Goal: Information Seeking & Learning: Find specific fact

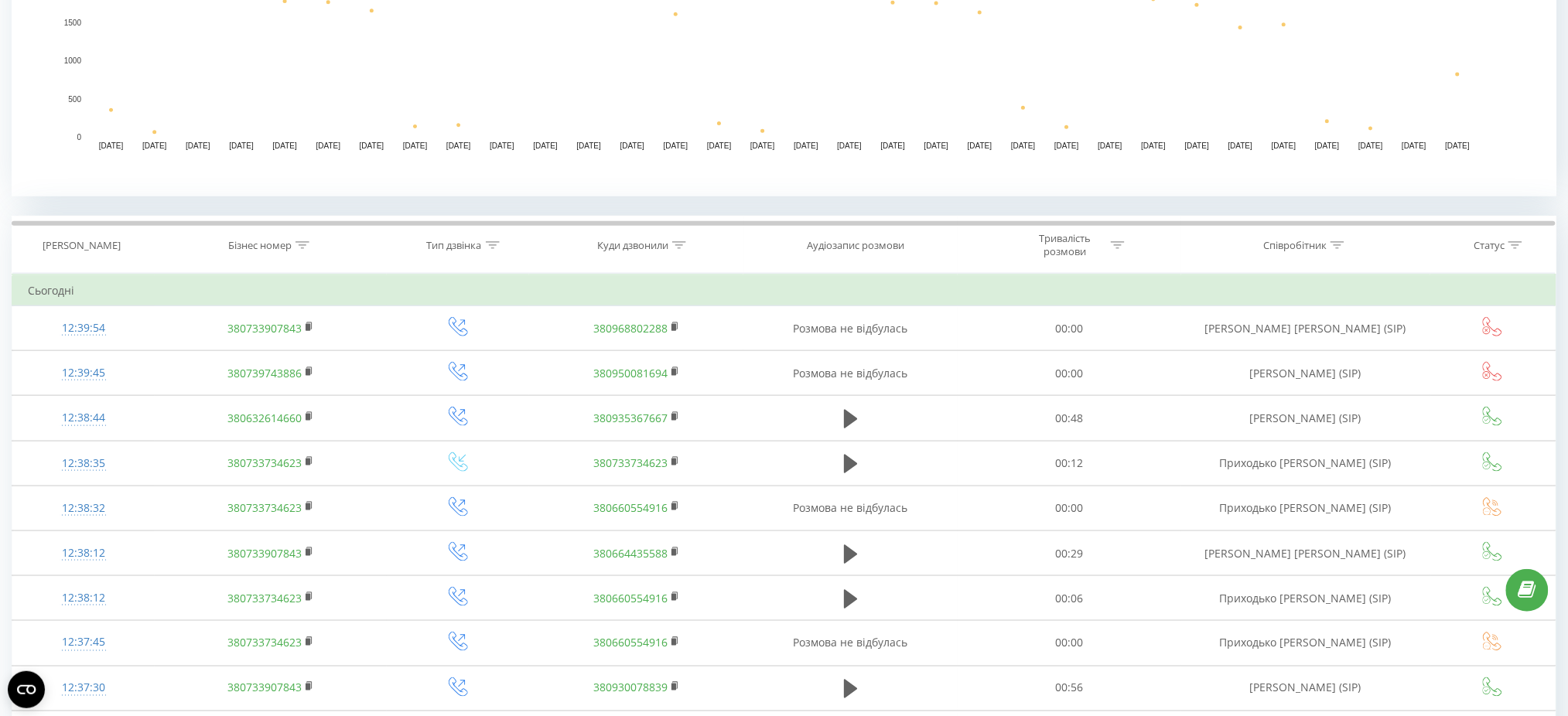
scroll to position [297, 0]
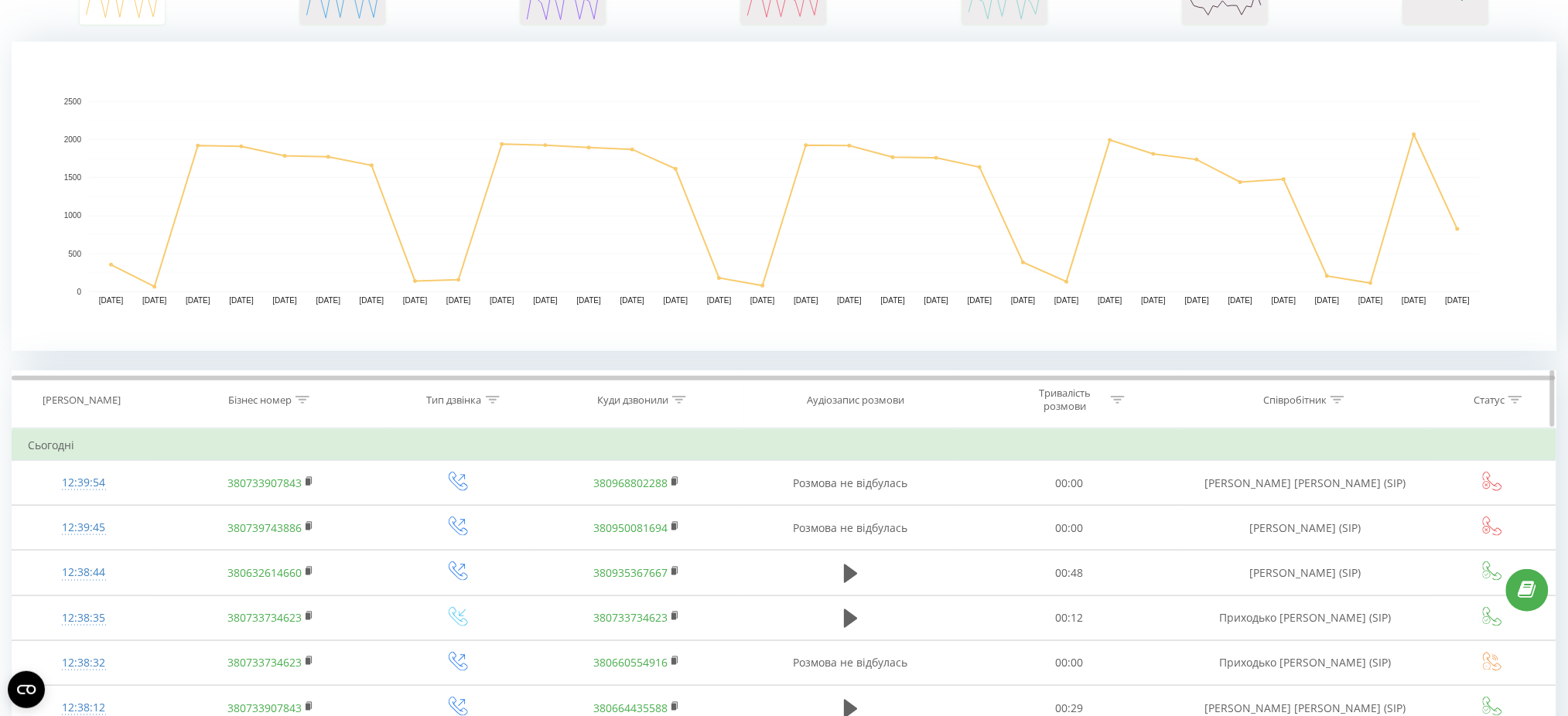
click at [1336, 397] on icon at bounding box center [1337, 399] width 14 height 8
click at [1310, 505] on input "text" at bounding box center [1306, 510] width 136 height 27
type input "дринь"
click button "OK" at bounding box center [1338, 542] width 65 height 19
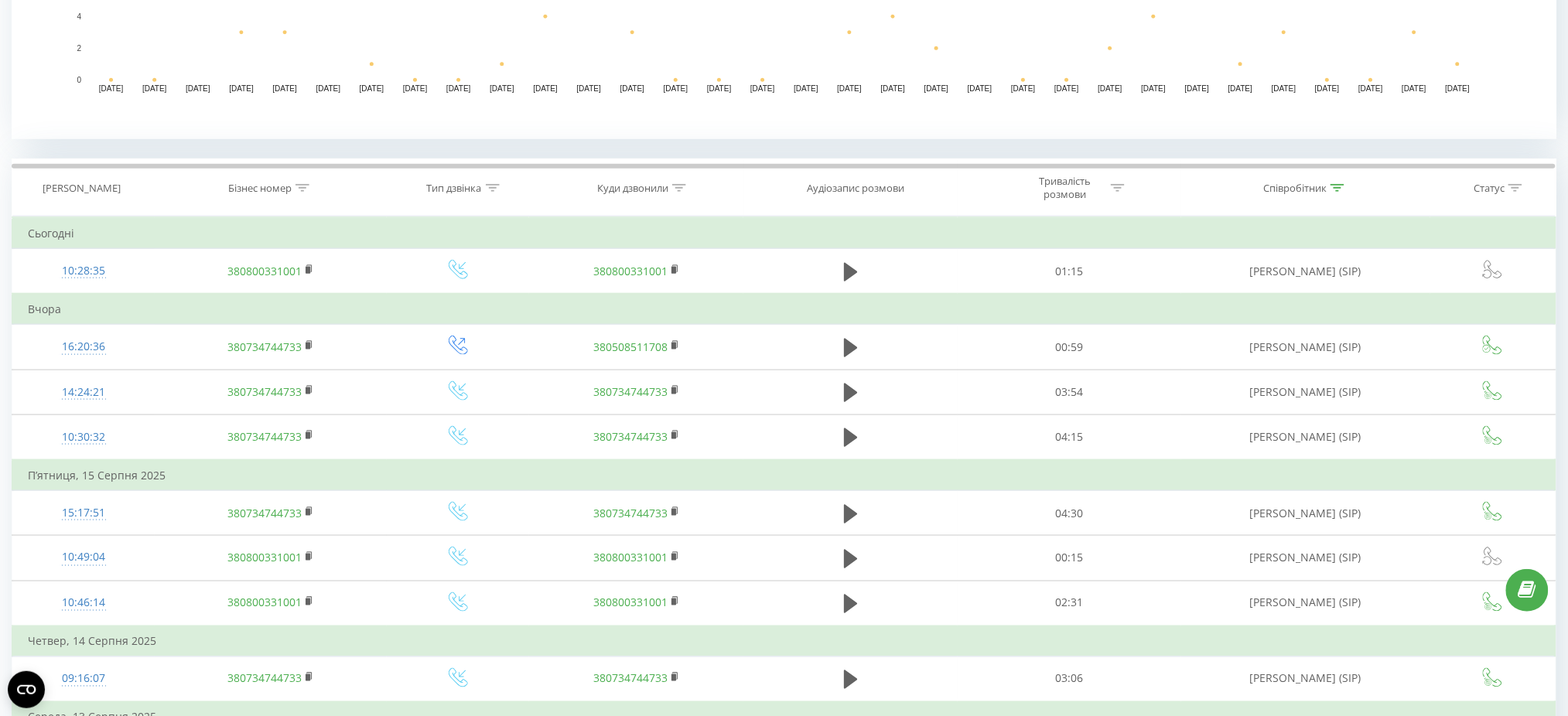
scroll to position [502, 0]
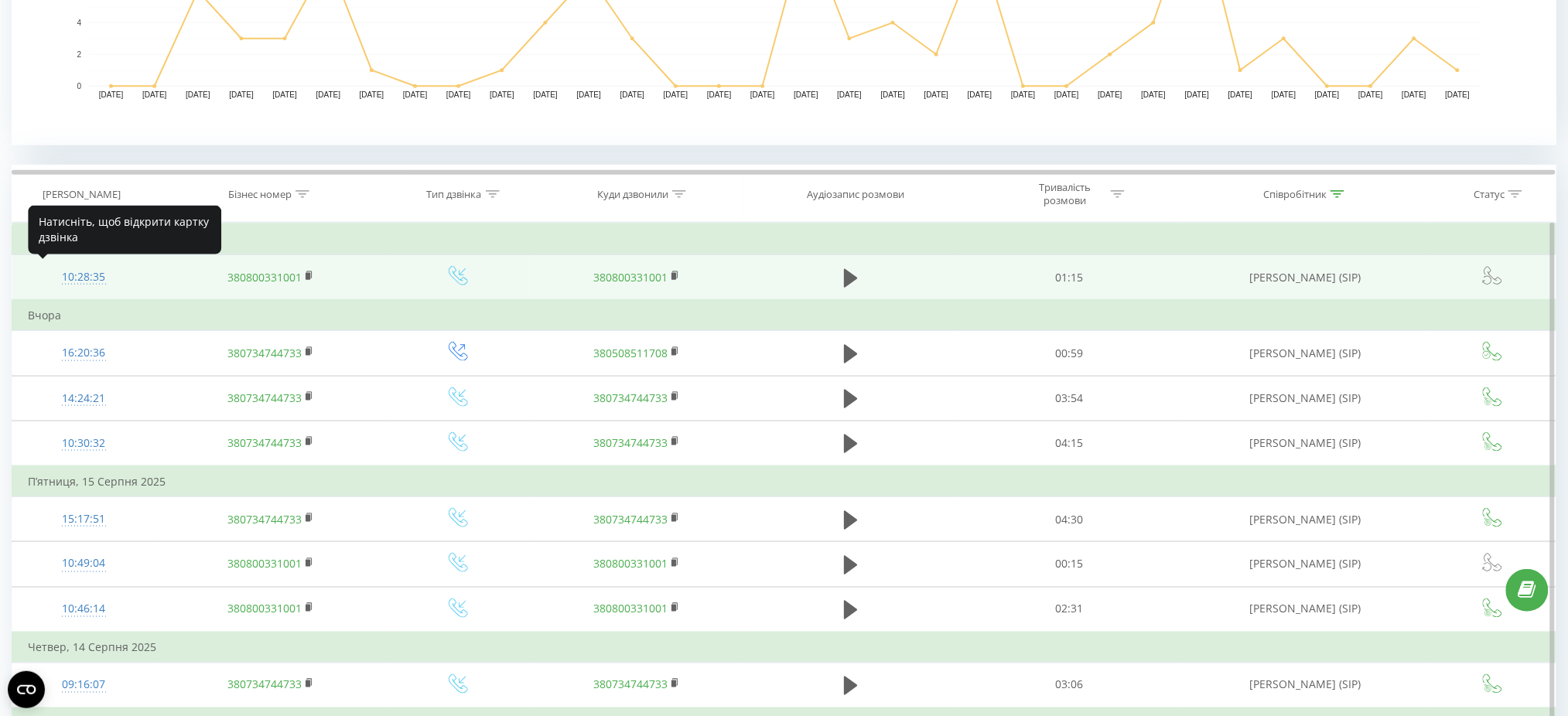
click at [71, 268] on div "10:28:35" at bounding box center [84, 277] width 111 height 30
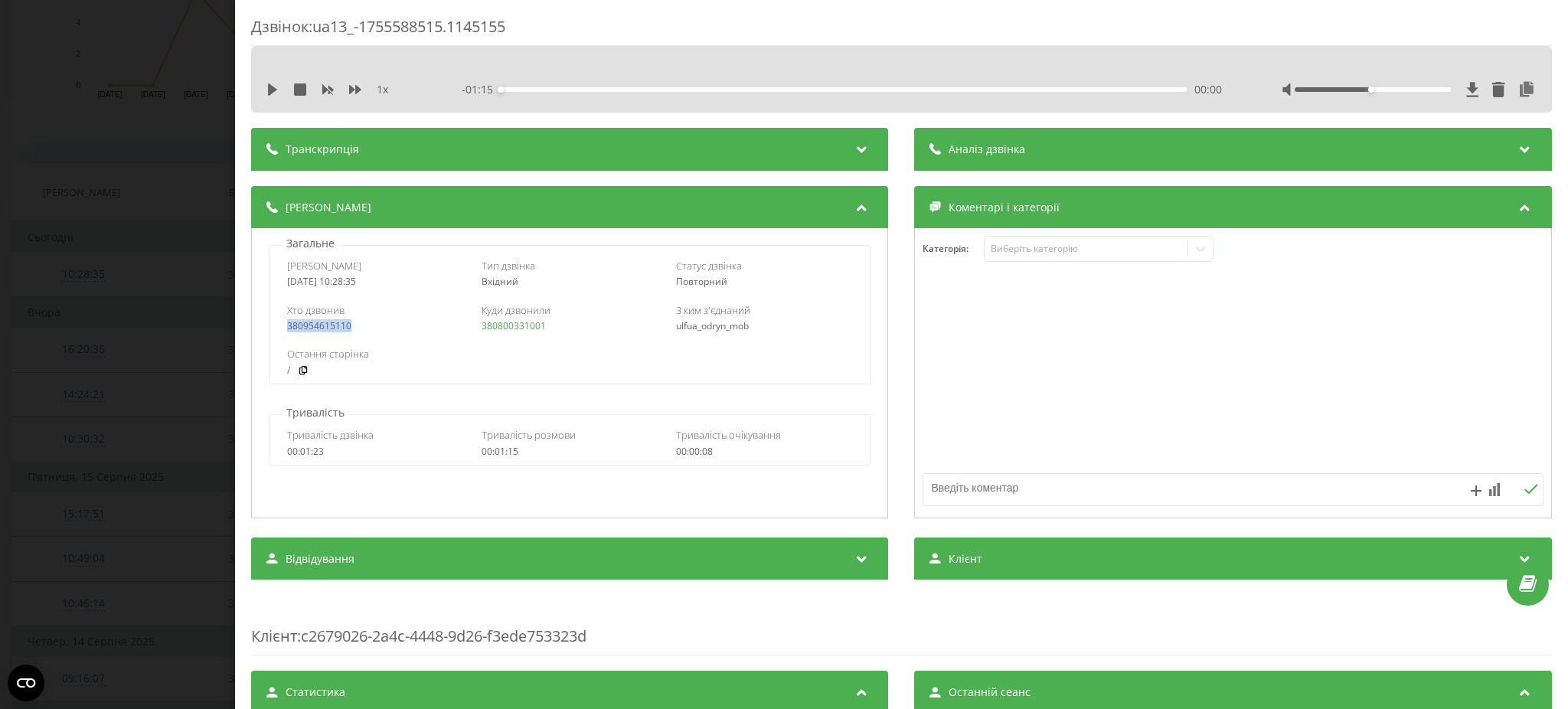
drag, startPoint x: 356, startPoint y: 328, endPoint x: 285, endPoint y: 336, distance: 71.4
click at [285, 336] on div "Хто дзвонив 380954615110 Куди дзвонили 380800331001 З ким з'єднаний ulfua_odryn…" at bounding box center [569, 317] width 601 height 45
copy link "380954615110"
click at [129, 358] on div "Дзвінок : ua13_-1755588515.1145155 1 x - 01:15 00:00 00:00 Транскрипція Для AI-…" at bounding box center [784, 354] width 1568 height 709
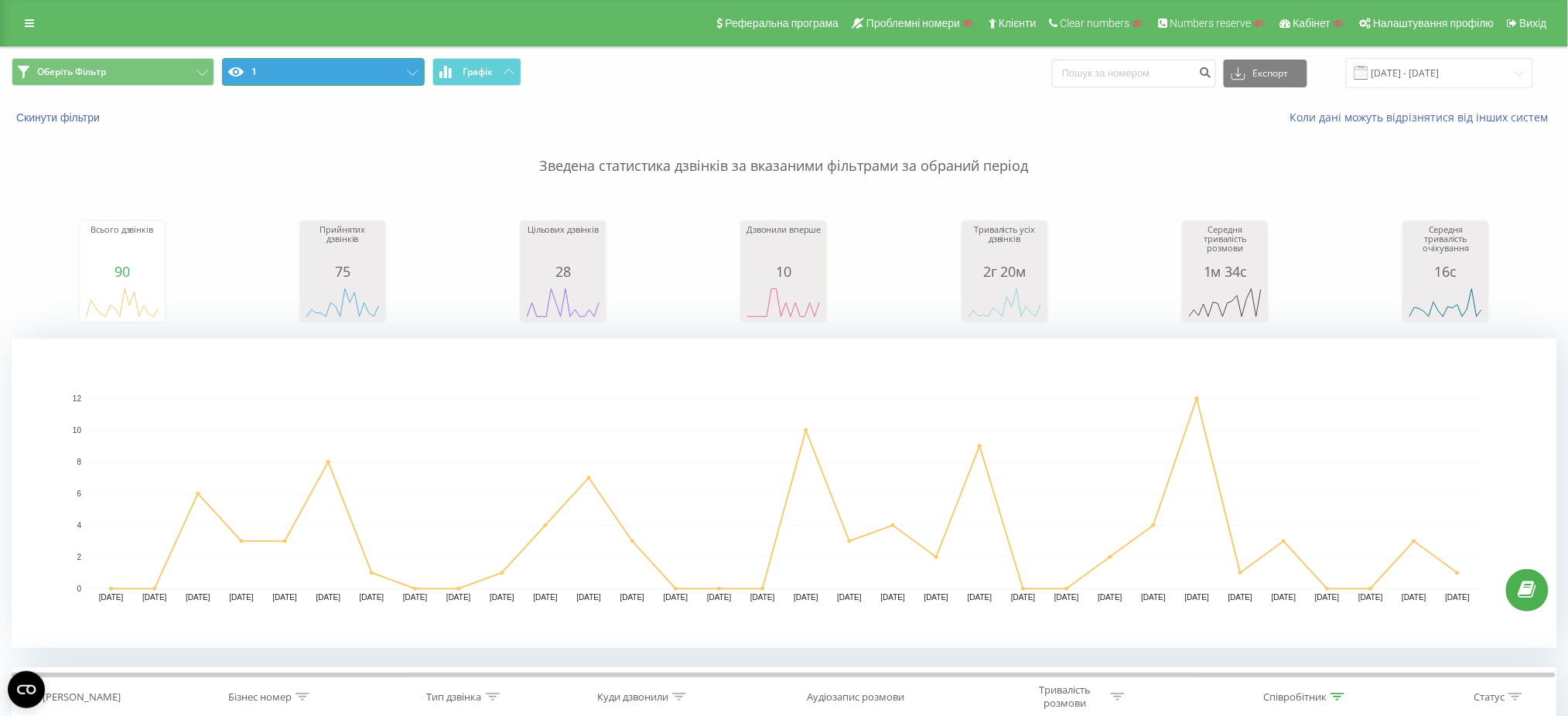
click at [321, 59] on button "1" at bounding box center [322, 72] width 202 height 28
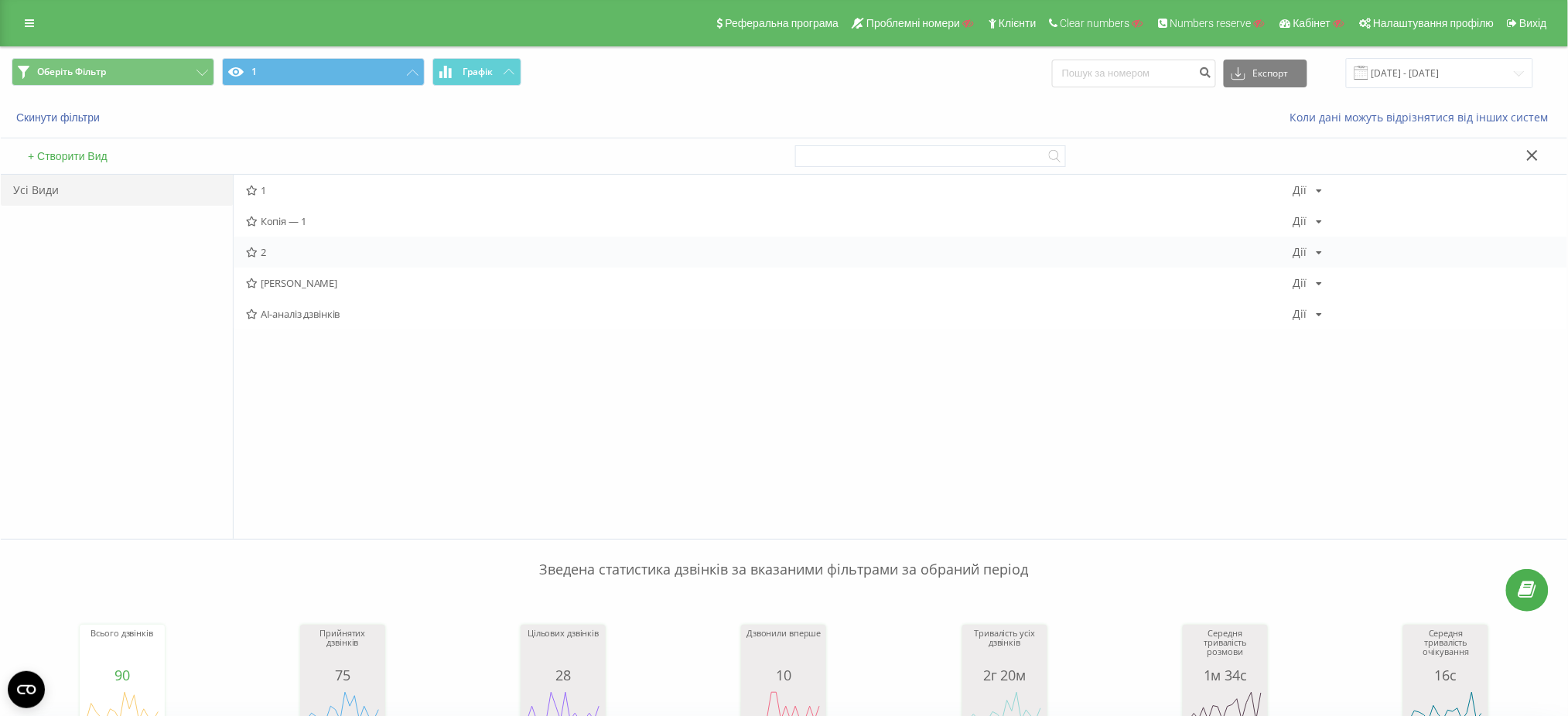
click at [355, 257] on span "2" at bounding box center [769, 252] width 1048 height 11
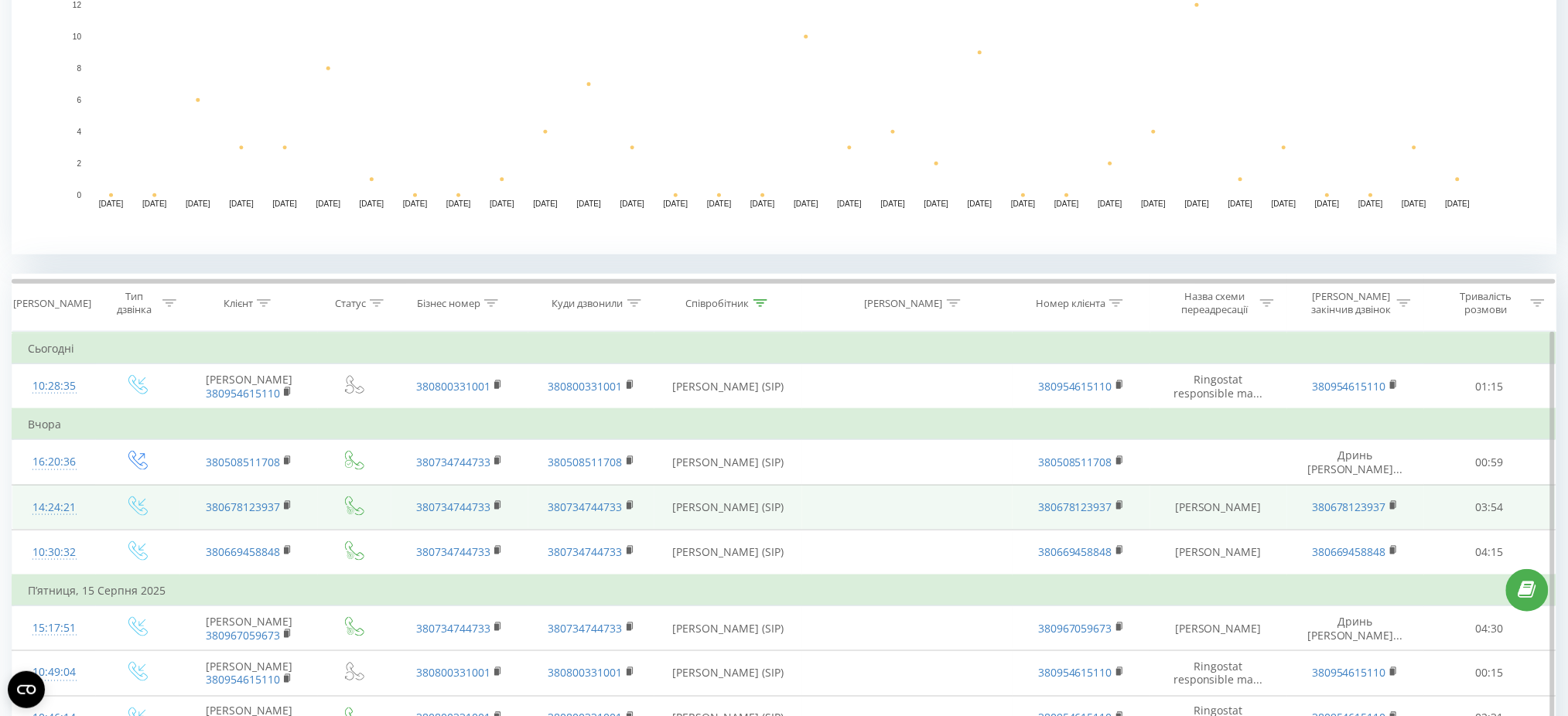
scroll to position [412, 0]
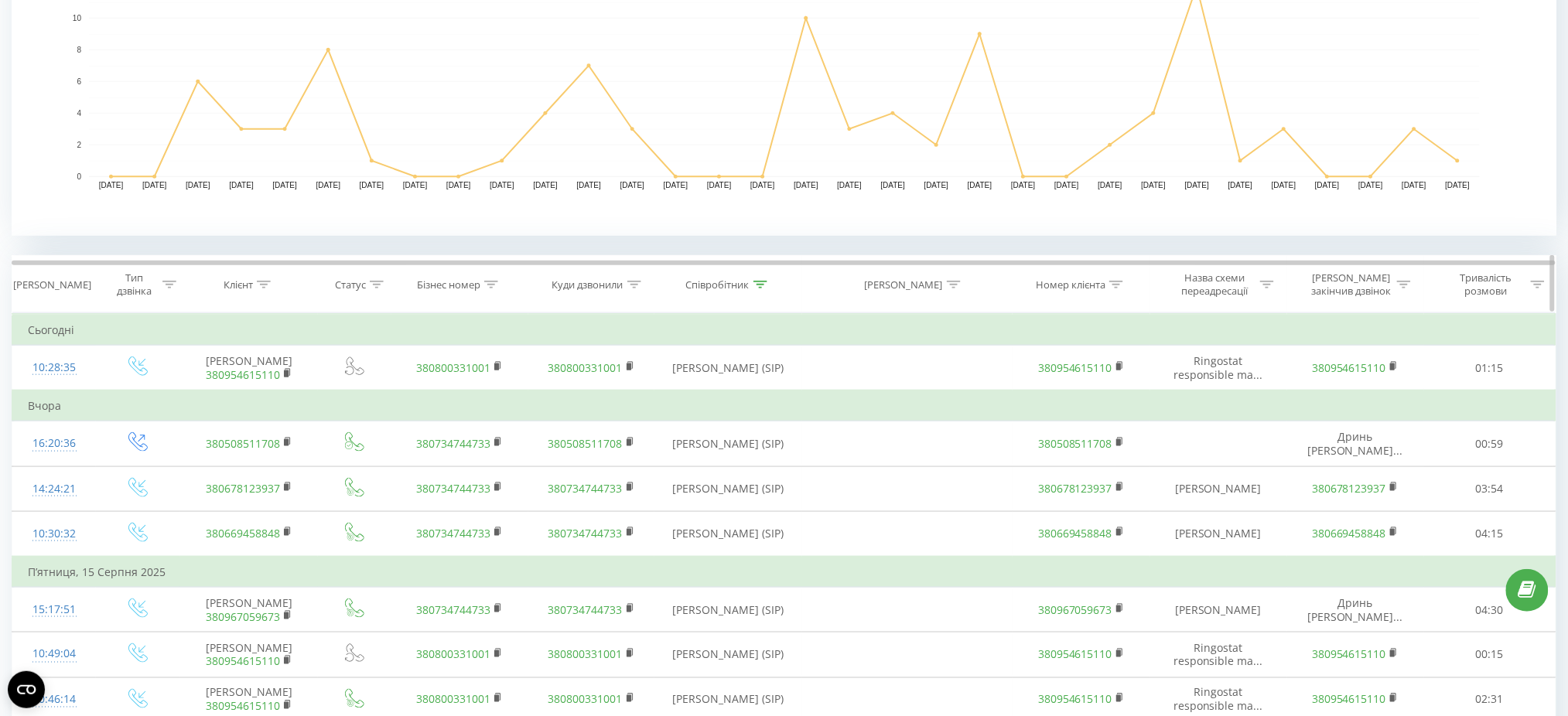
click at [1122, 286] on icon at bounding box center [1117, 284] width 14 height 8
click at [1095, 389] on input "text" at bounding box center [1081, 396] width 136 height 27
paste input "380954615110"
type input "380954615110"
click at [1122, 420] on span "OK" at bounding box center [1114, 426] width 43 height 24
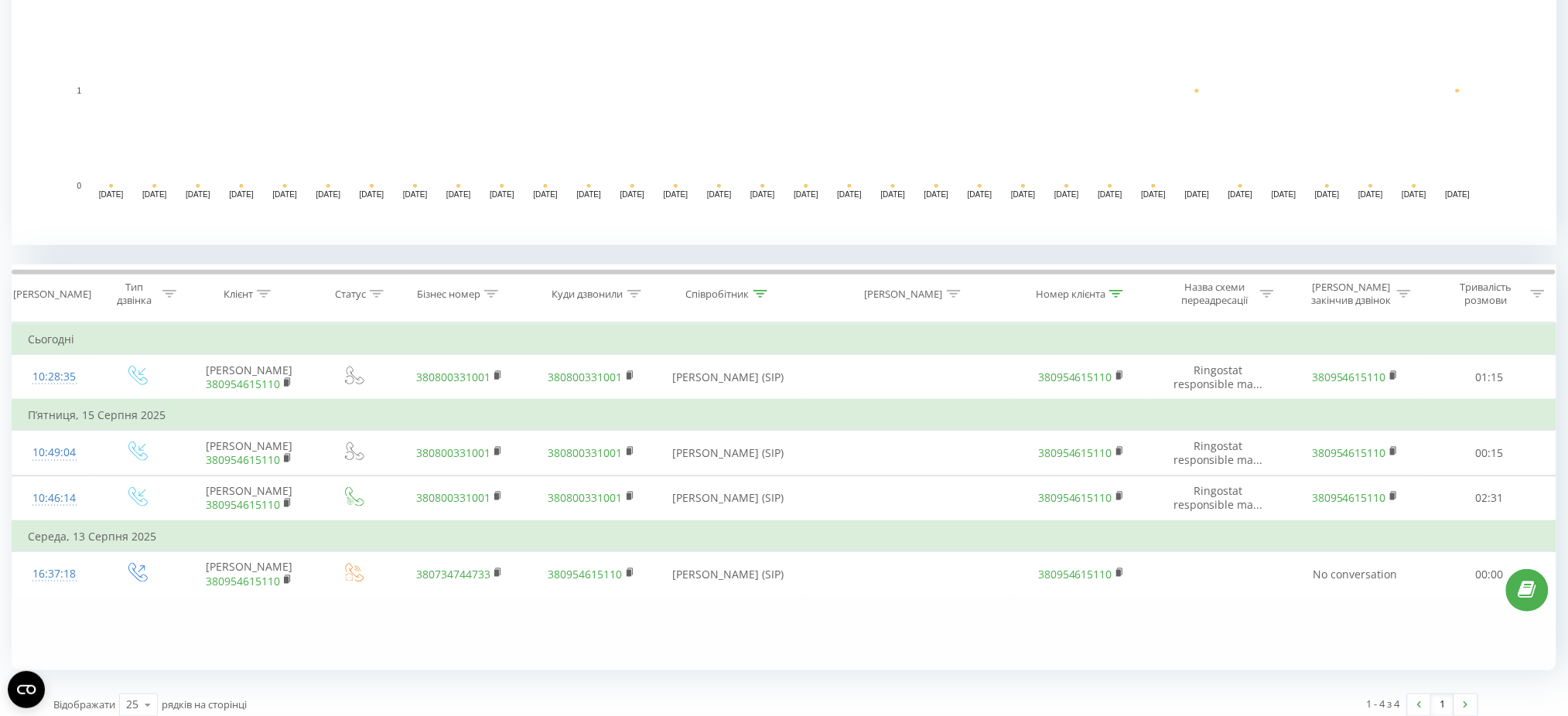
scroll to position [403, 0]
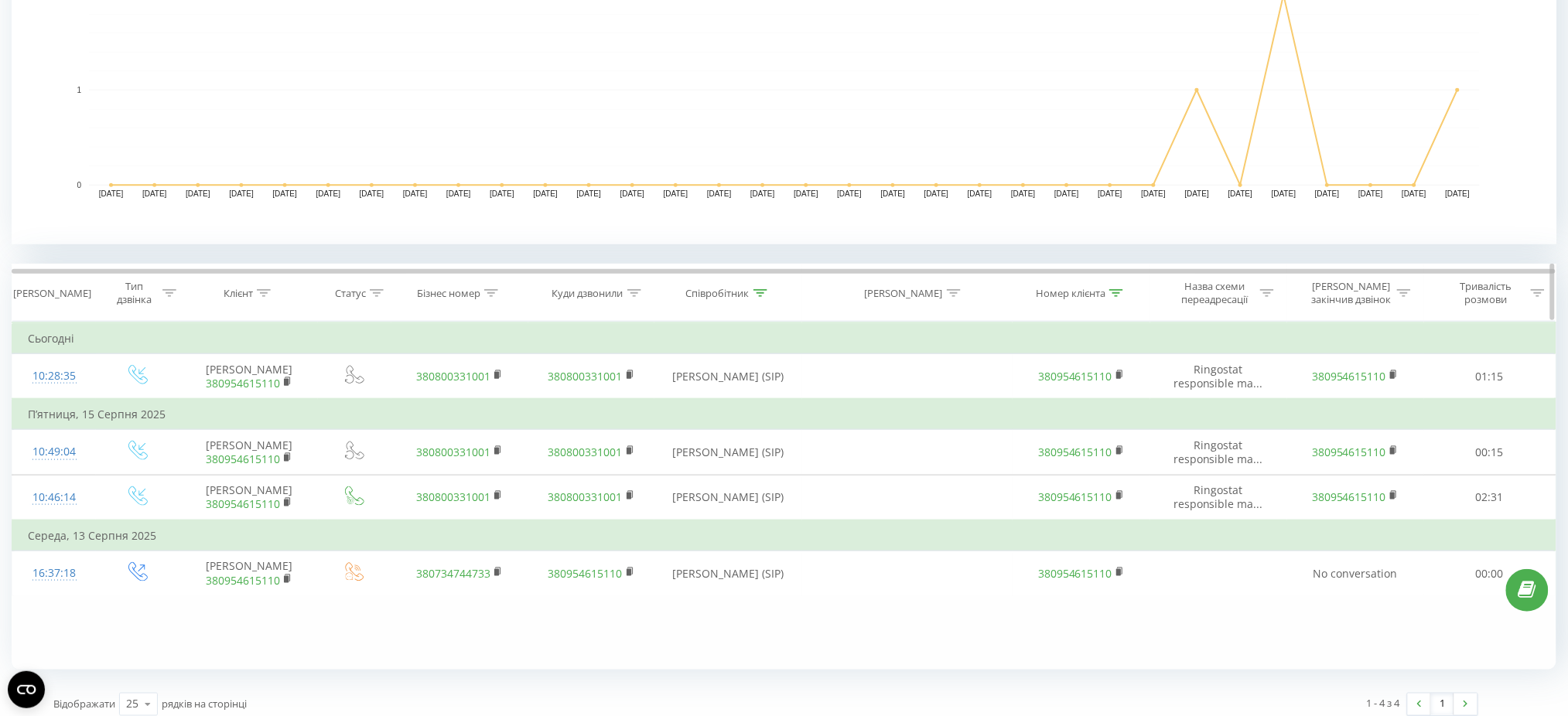
click at [756, 290] on icon at bounding box center [761, 293] width 14 height 8
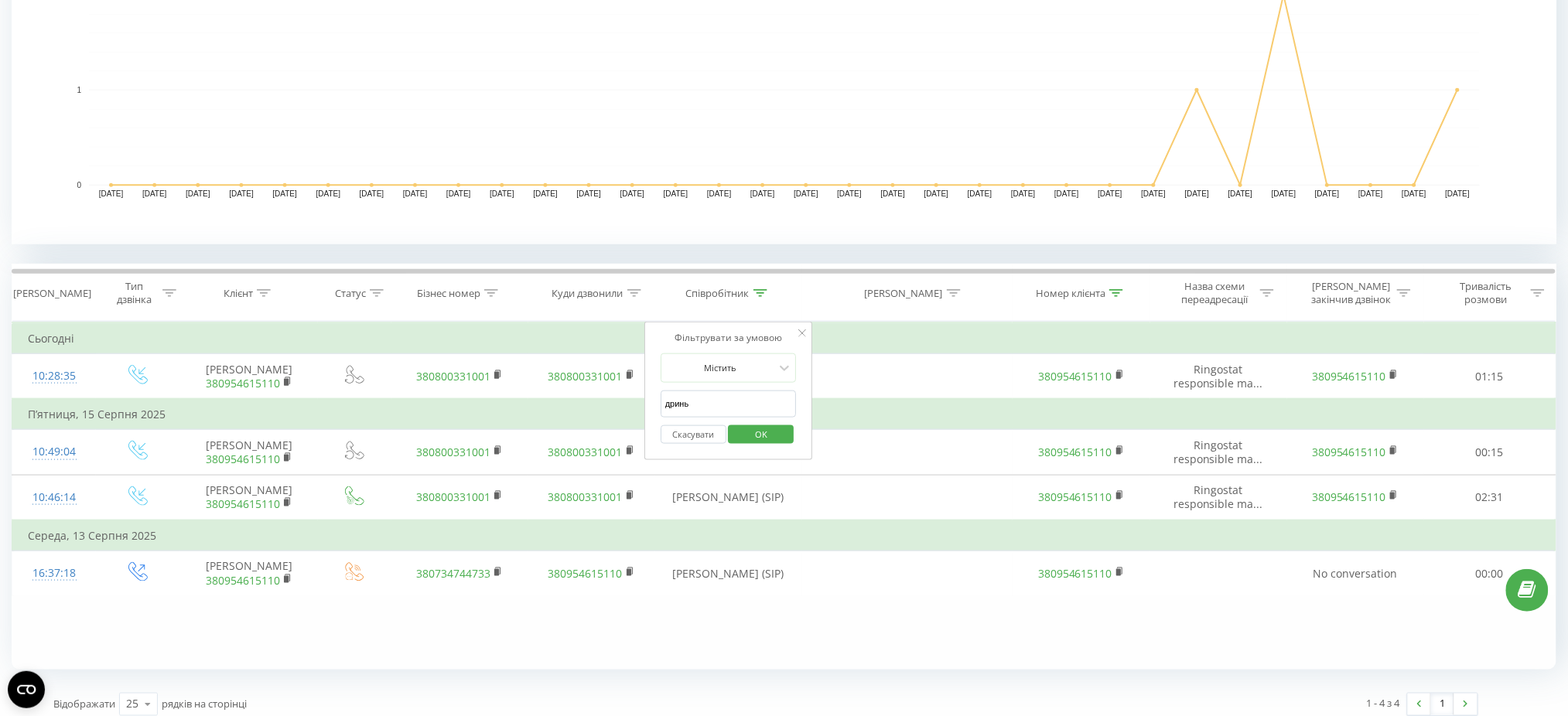
click at [704, 430] on button "Скасувати" at bounding box center [693, 435] width 65 height 19
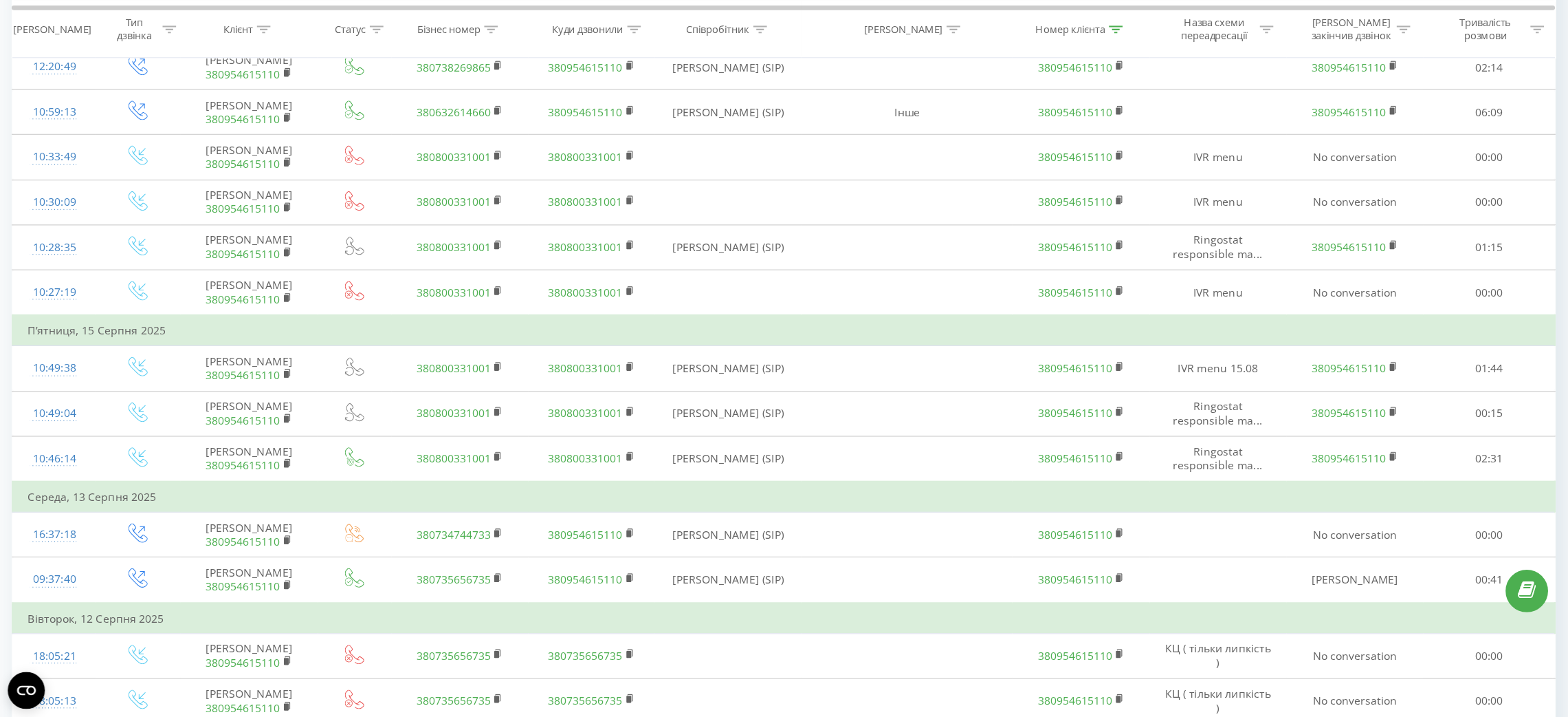
scroll to position [634, 0]
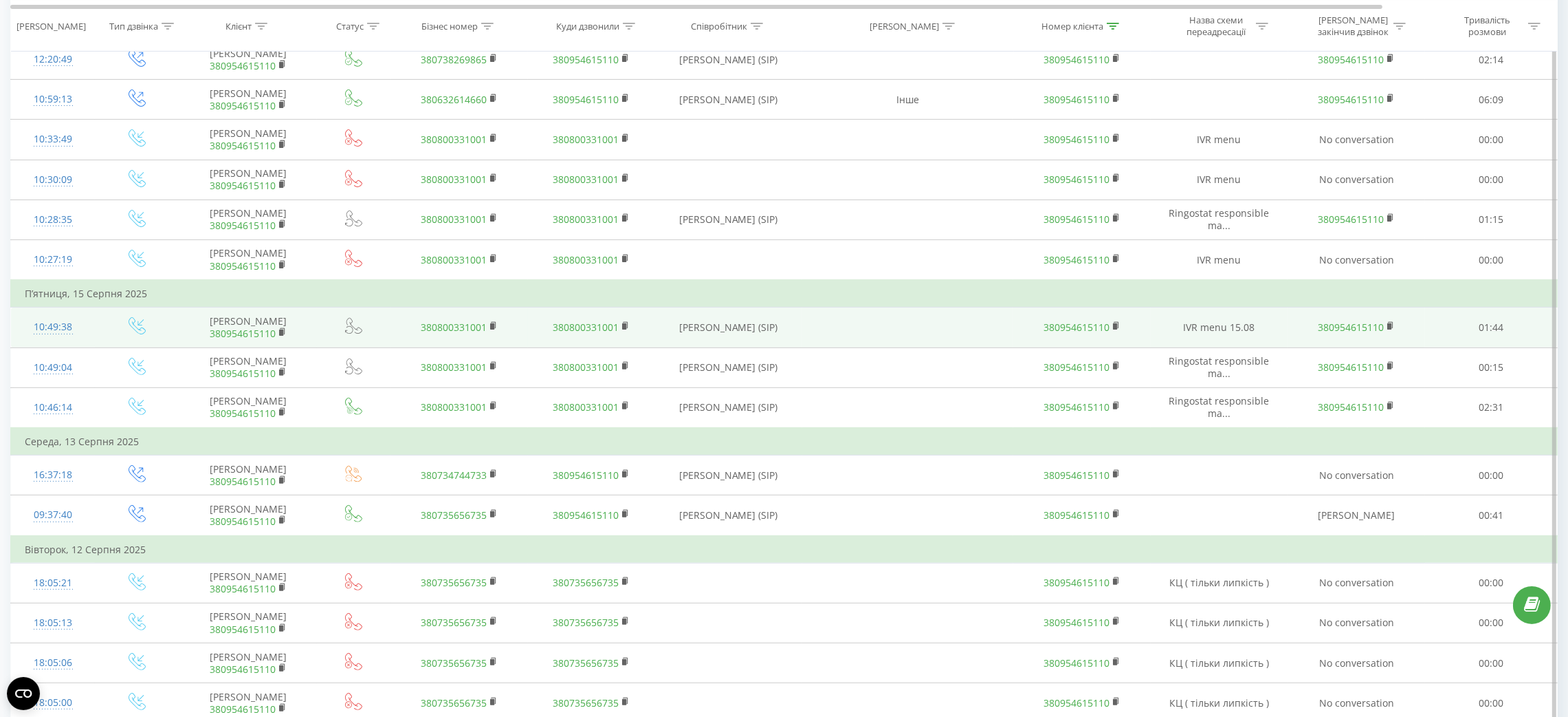
drag, startPoint x: 1406, startPoint y: 1, endPoint x: 935, endPoint y: 407, distance: 621.8
click at [935, 347] on td at bounding box center [907, 327] width 211 height 40
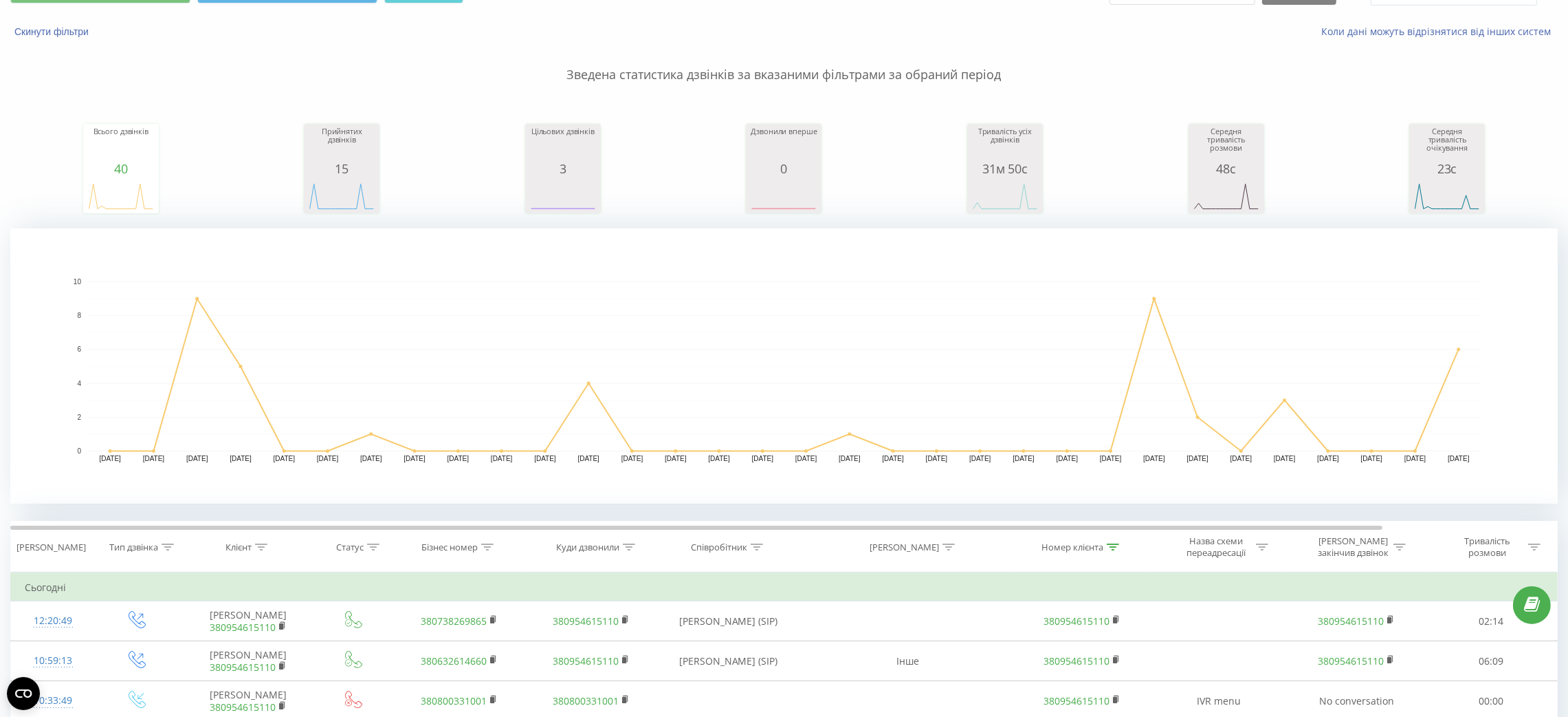
scroll to position [0, 0]
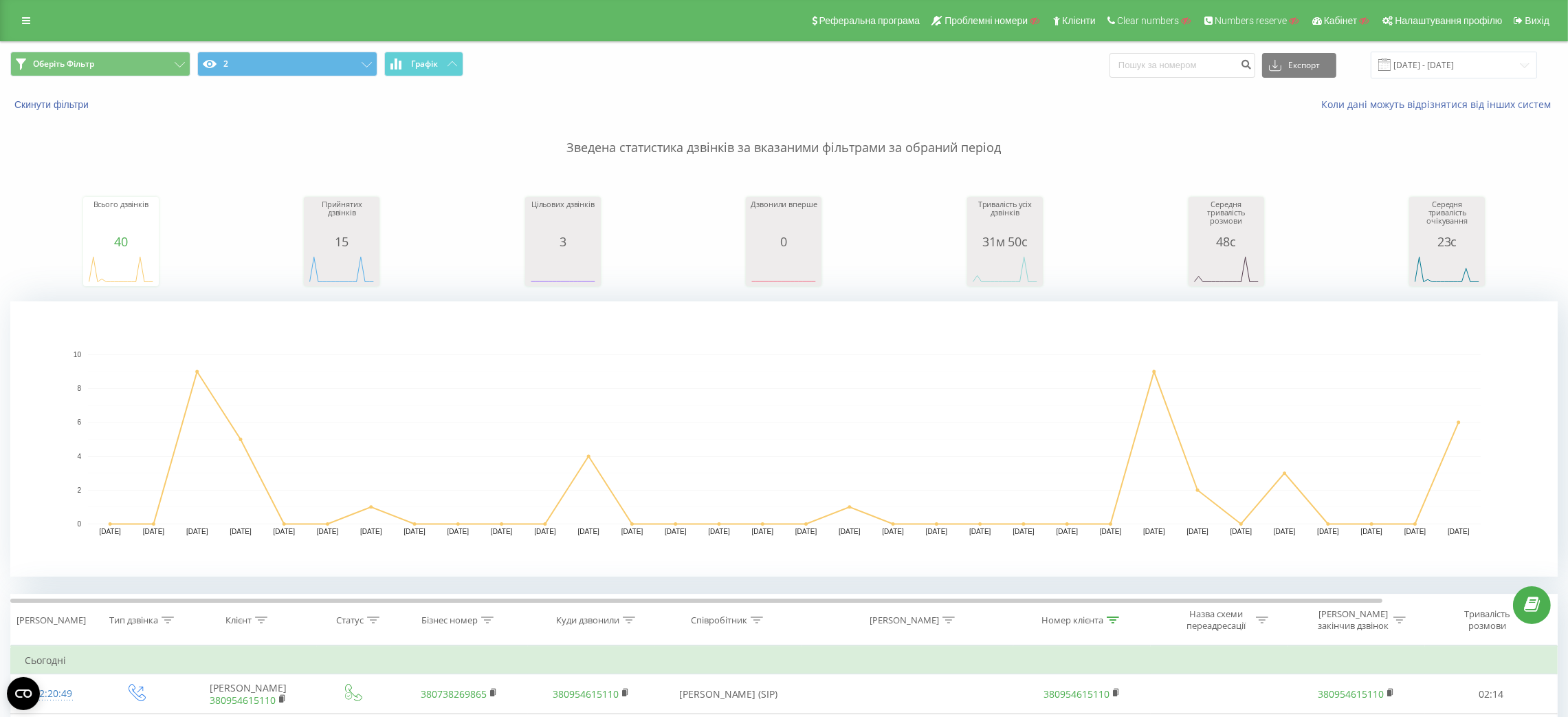
click at [26, 31] on div "Реферальна програма Проблемні номери Клієнти Clear numbers Numbers reserve Кабі…" at bounding box center [784, 20] width 1568 height 42
click at [27, 28] on link at bounding box center [27, 20] width 25 height 20
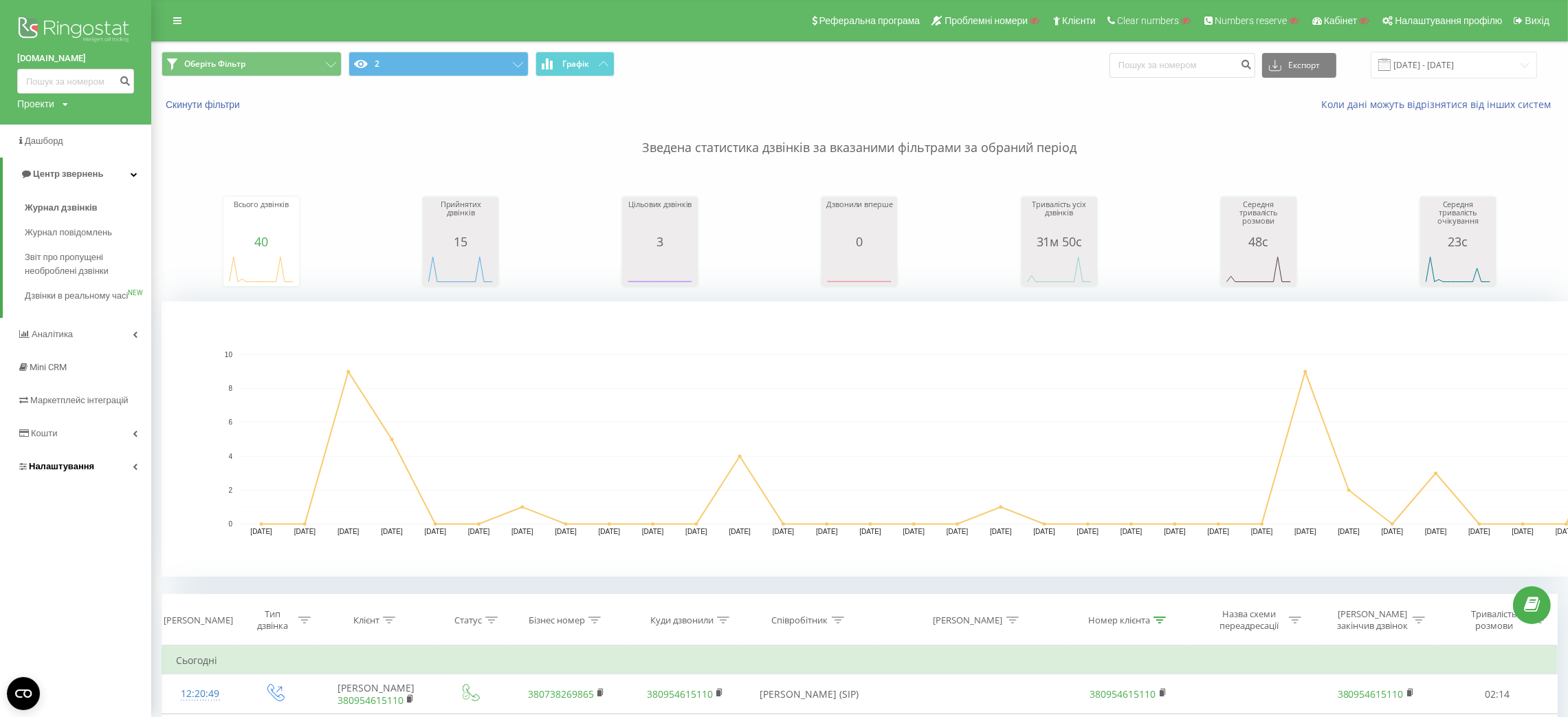
click at [100, 483] on link "Налаштування" at bounding box center [75, 466] width 151 height 33
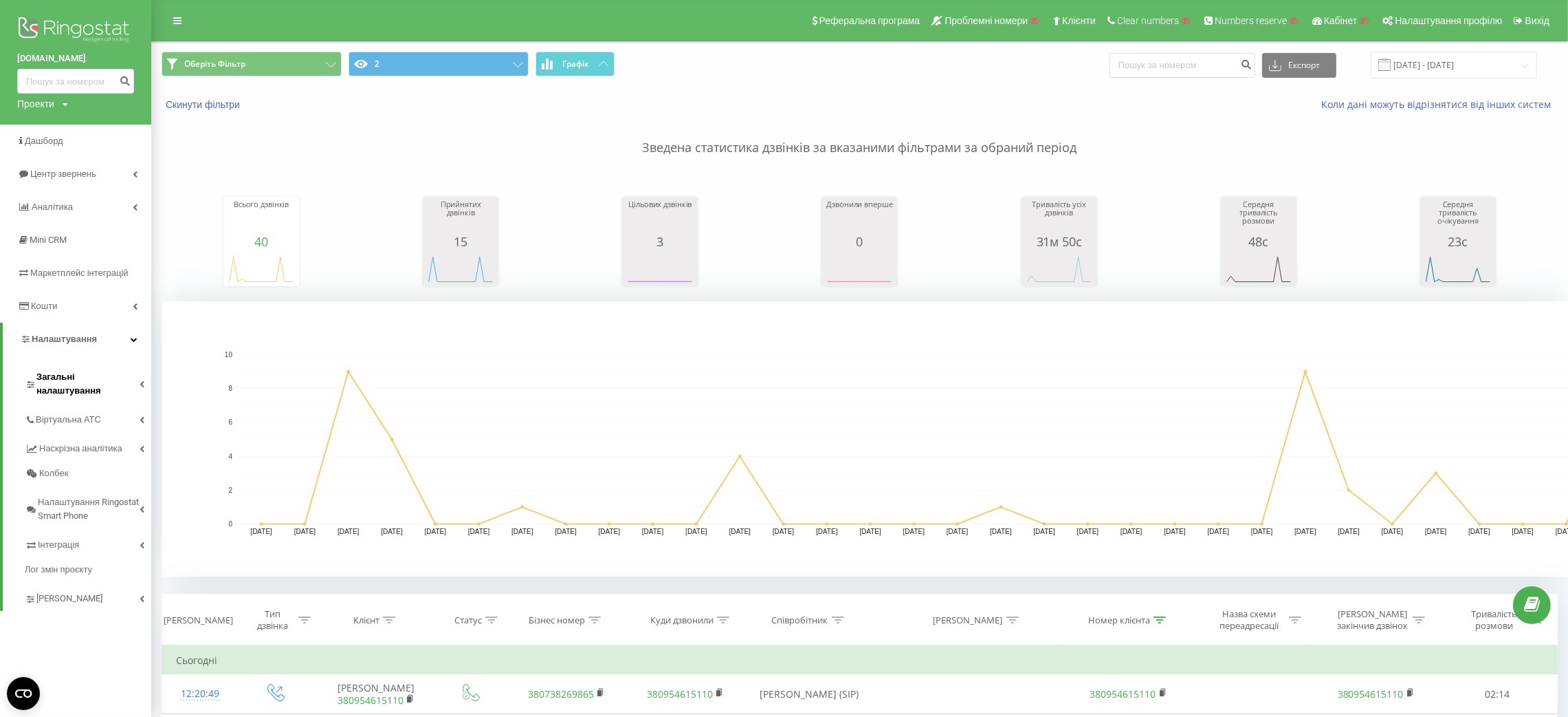
click at [114, 371] on span "Загальні налаштування" at bounding box center [87, 383] width 103 height 27
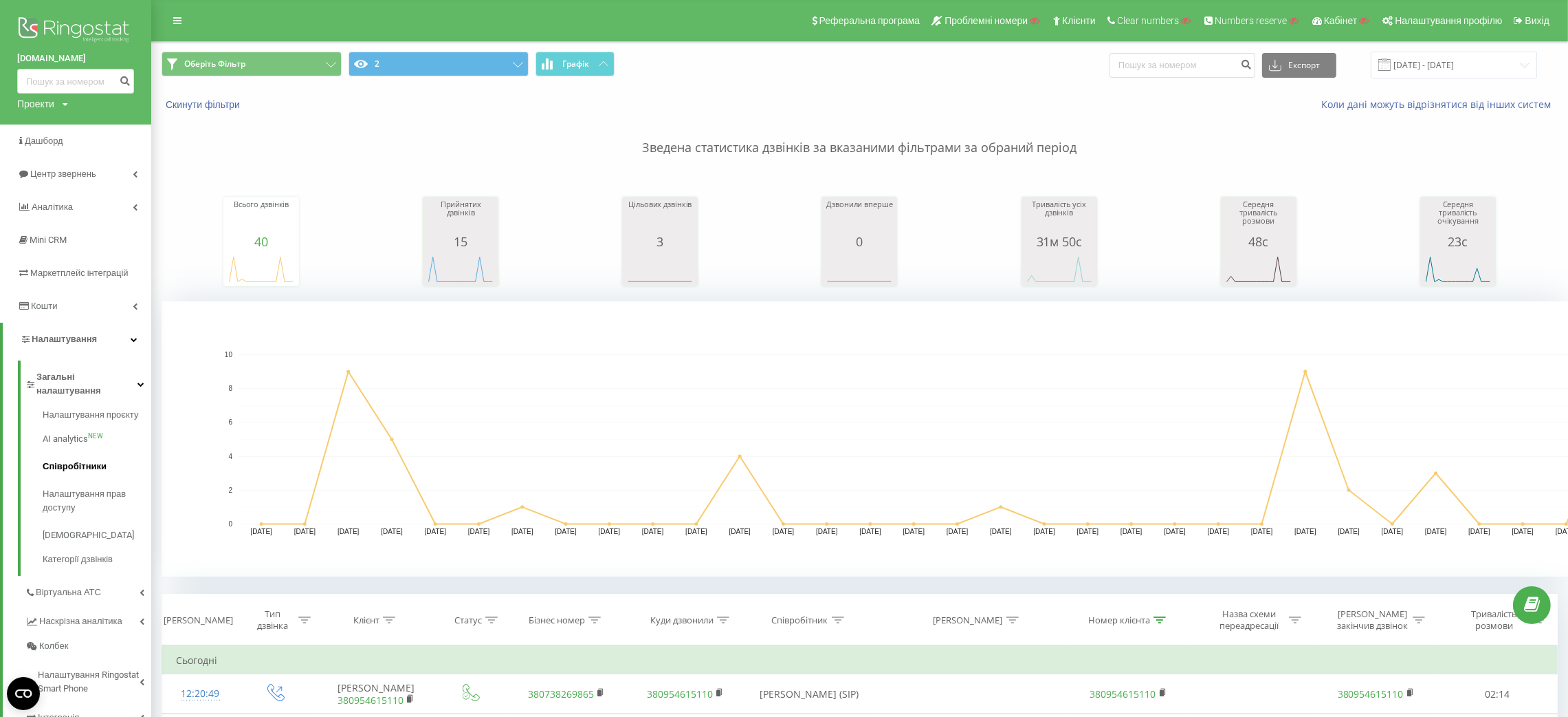
click at [101, 452] on link "Співробітники" at bounding box center [97, 466] width 108 height 27
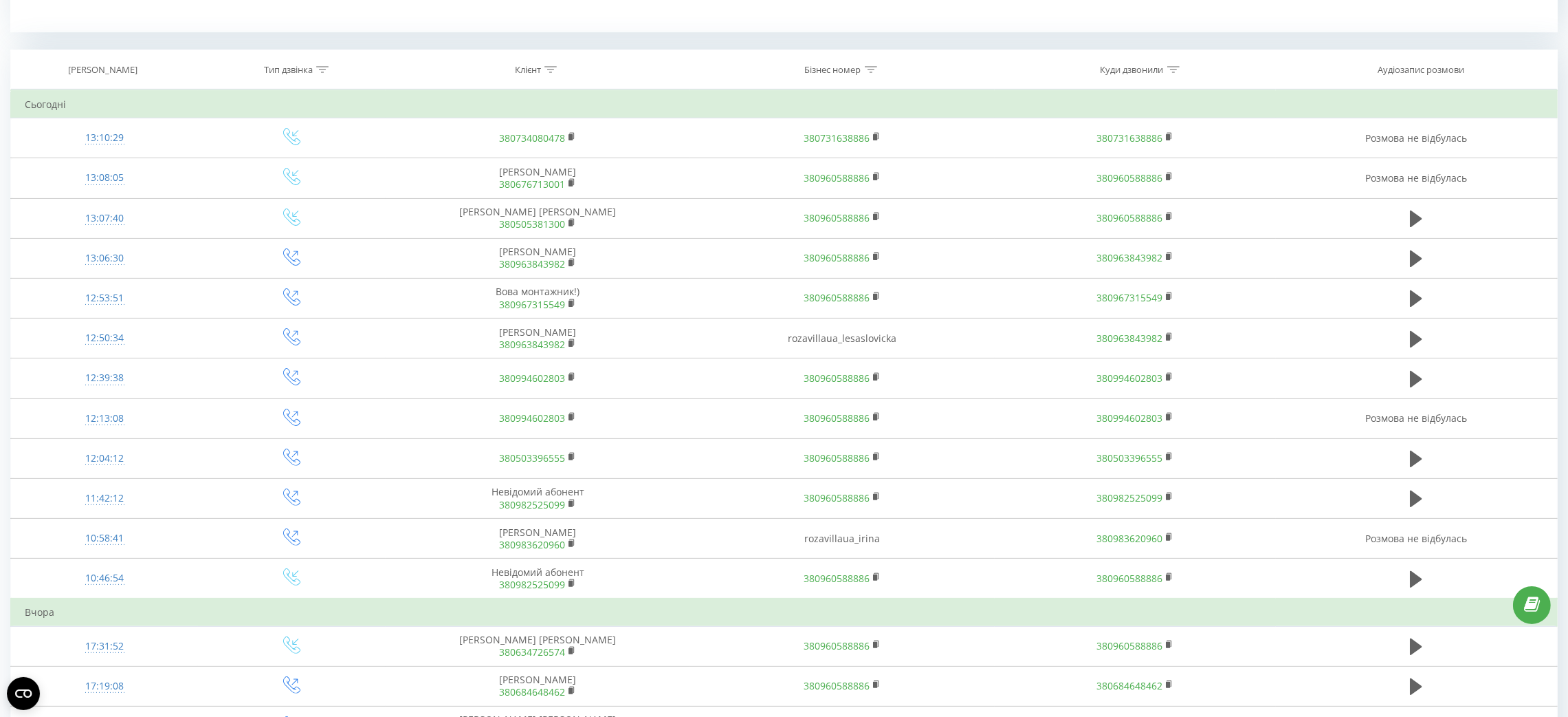
scroll to position [515, 0]
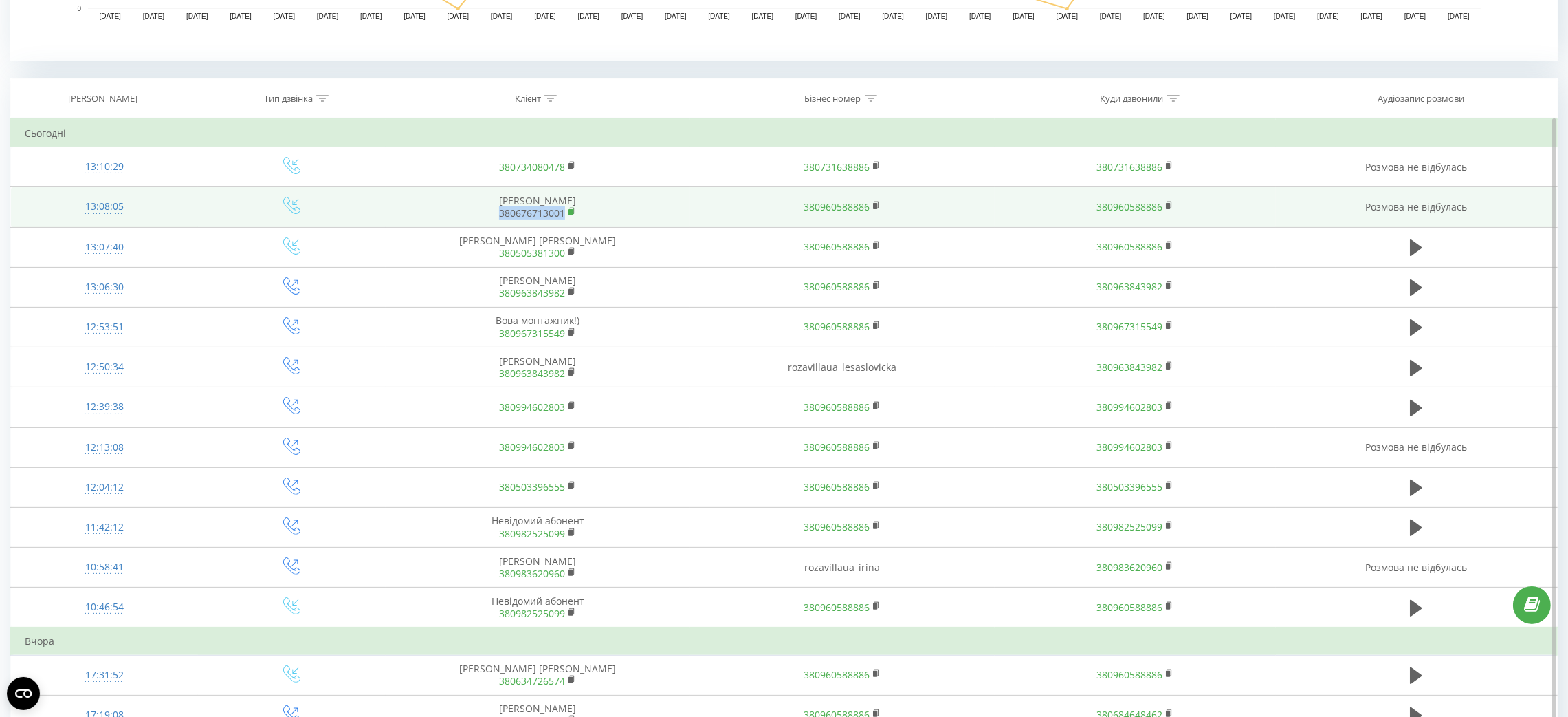
drag, startPoint x: 486, startPoint y: 209, endPoint x: 574, endPoint y: 210, distance: 88.0
click at [574, 210] on span "380676713001" at bounding box center [538, 214] width 277 height 13
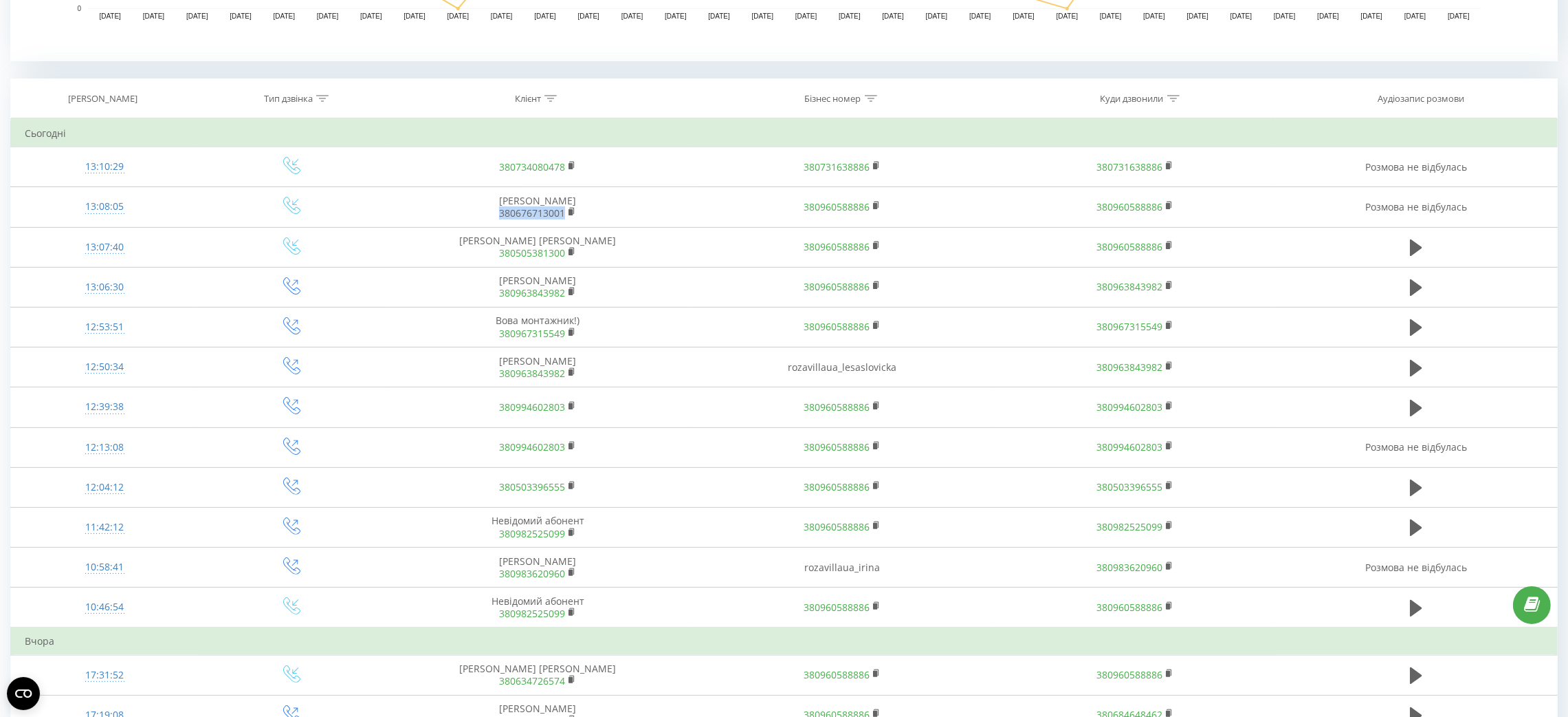
copy link "380676713001"
click at [560, 101] on div "Клієнт" at bounding box center [538, 98] width 304 height 12
click at [556, 190] on input "text" at bounding box center [538, 192] width 121 height 24
paste input "380676713001"
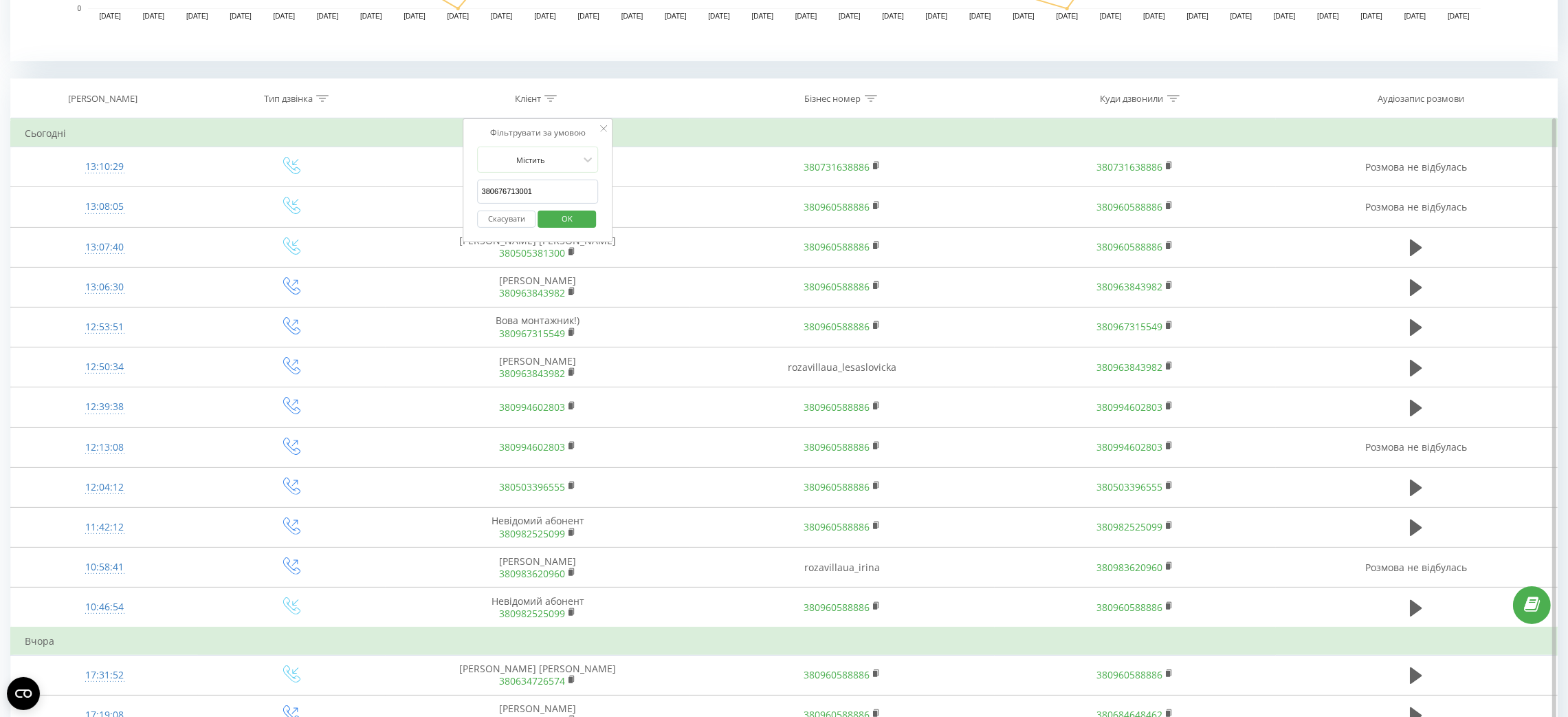
type input "380676713001"
click at [567, 213] on span "OK" at bounding box center [567, 218] width 38 height 21
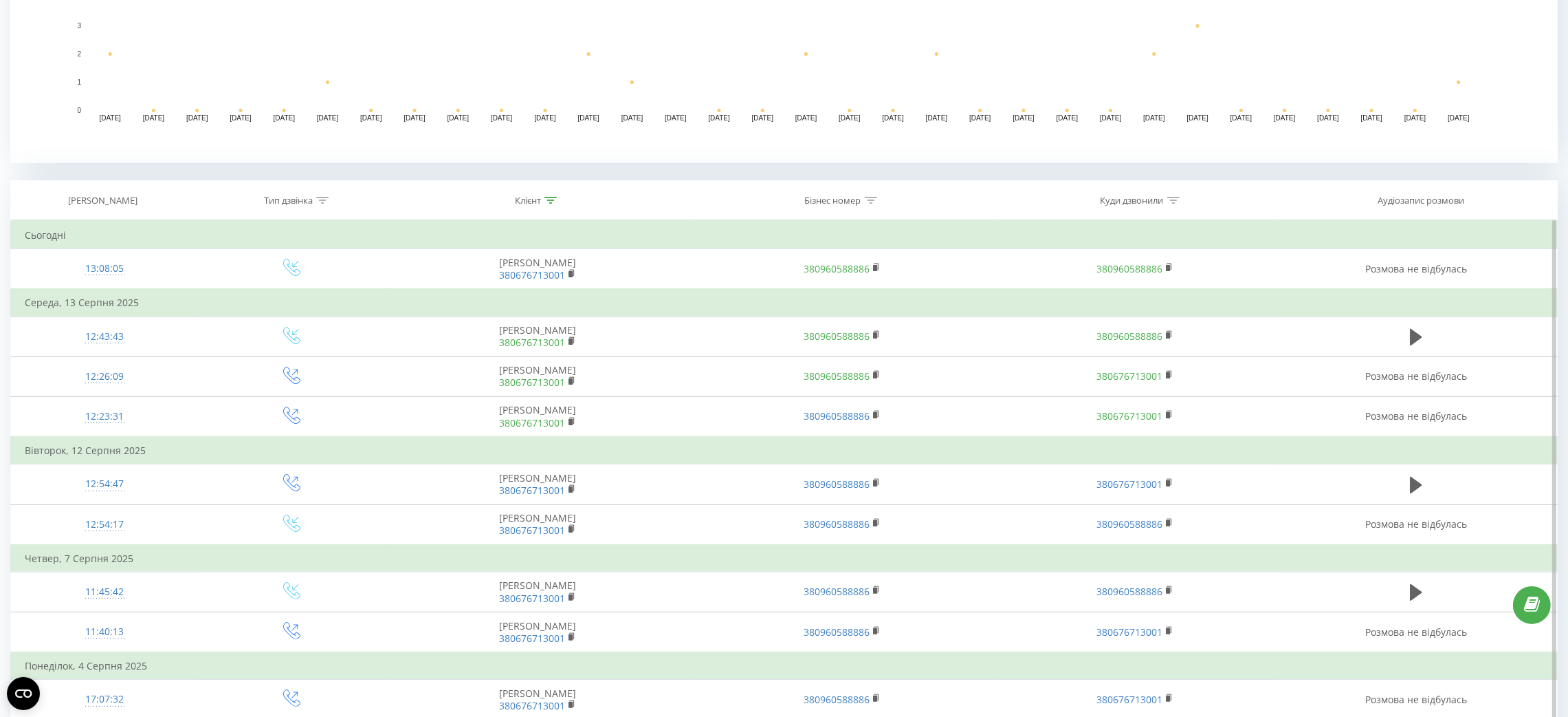
scroll to position [296, 0]
